Goal: Task Accomplishment & Management: Manage account settings

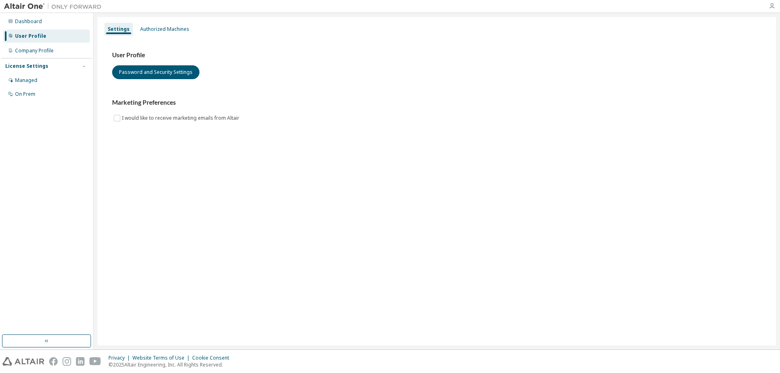
click at [773, 5] on icon "button" at bounding box center [772, 6] width 6 height 6
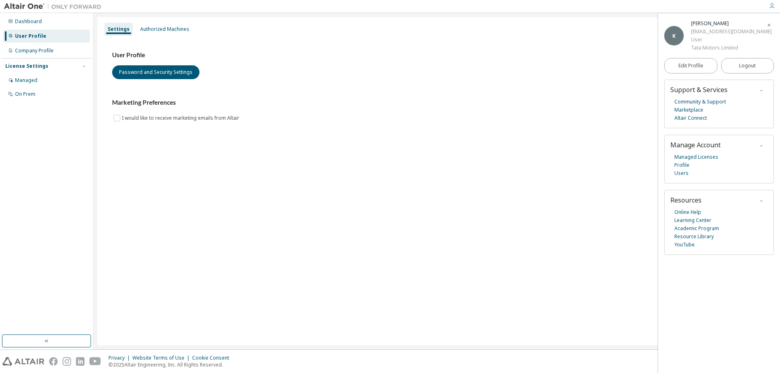
click at [497, 254] on div "Settings Authorized Machines User Profile Password and Security Settings Market…" at bounding box center [436, 181] width 678 height 329
